Goal: Transaction & Acquisition: Purchase product/service

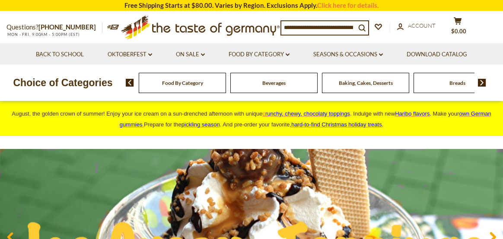
click at [298, 26] on input at bounding box center [319, 27] width 74 height 12
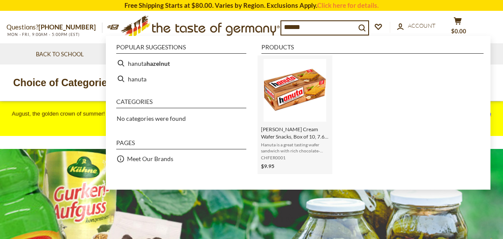
type input "******"
click at [299, 91] on img "Hanuta Hazelnut Cream Wafer Snacks, Box of 10, 7.6 oz" at bounding box center [295, 90] width 63 height 63
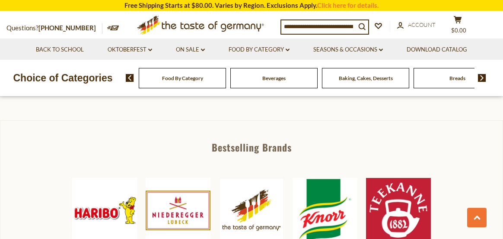
scroll to position [389, 0]
